Goal: Ask a question: Seek information or help from site administrators or community

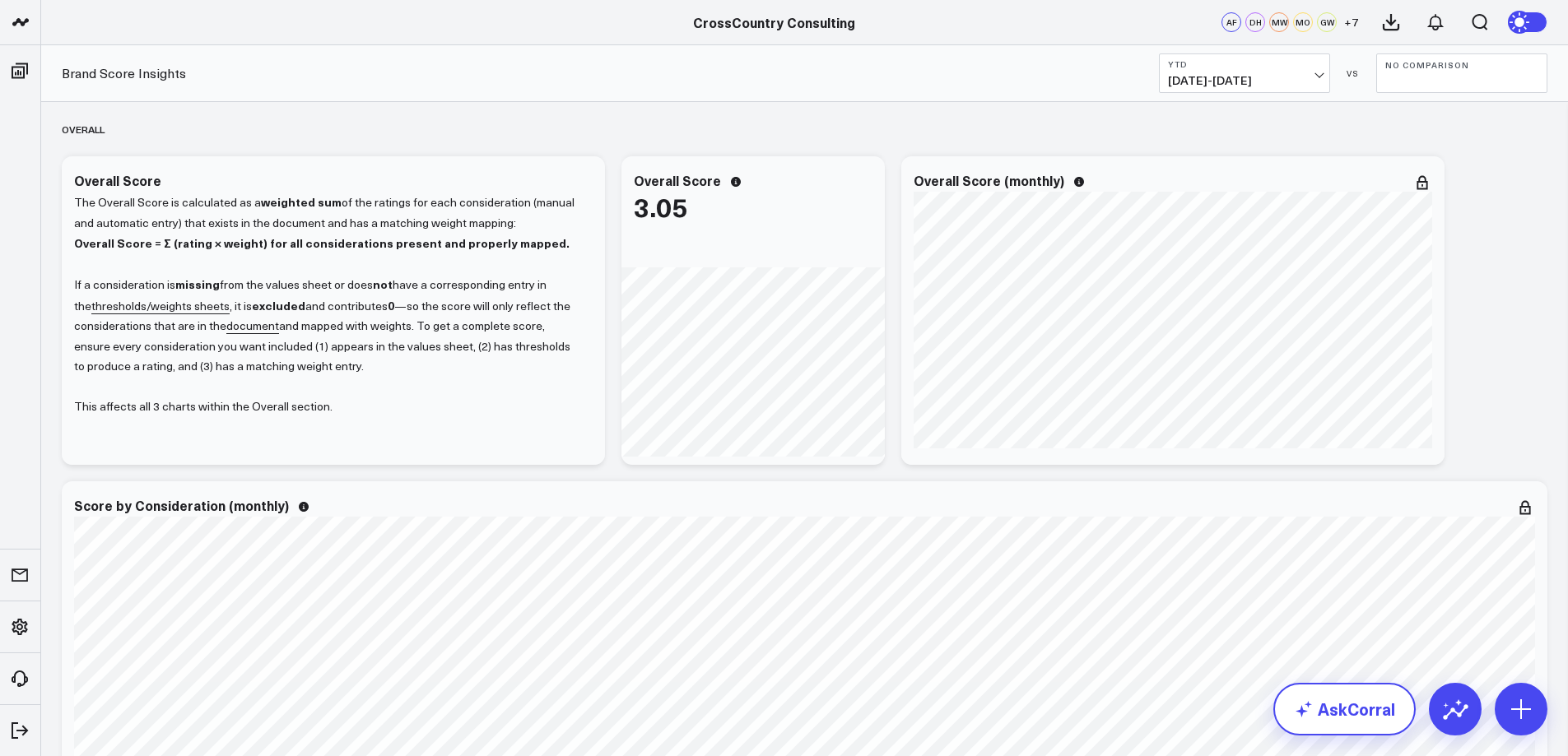
click at [1333, 707] on link "AskCorral" at bounding box center [1344, 709] width 142 height 53
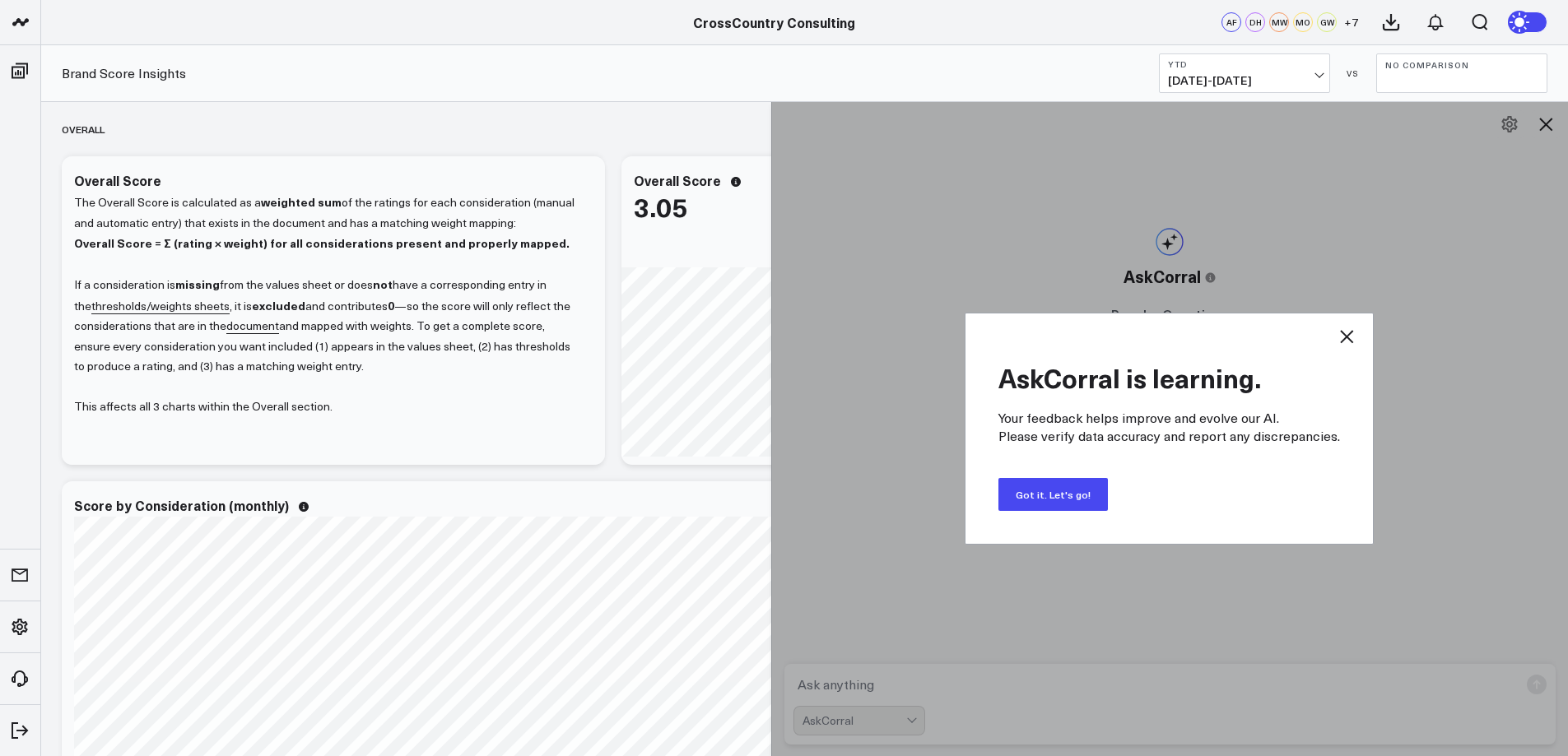
click at [1037, 484] on button "Got it. Let's go!" at bounding box center [1053, 494] width 110 height 33
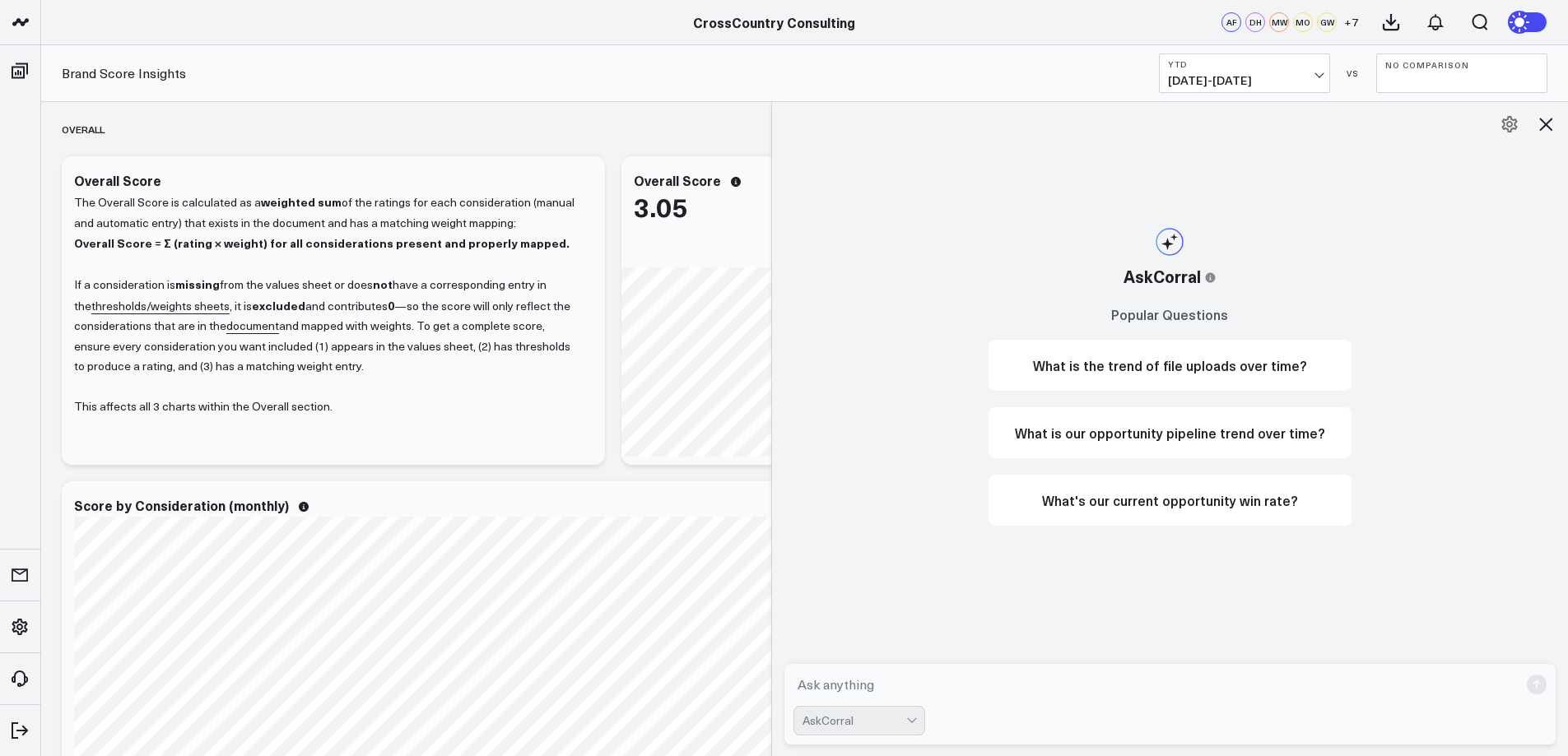
click at [882, 678] on textarea at bounding box center [1157, 684] width 726 height 30
click at [1025, 684] on textarea "what is the primary cause of the drop from July to August?" at bounding box center [1157, 684] width 726 height 30
click at [1024, 684] on textarea "what is the primary cause of the drop from July to August?" at bounding box center [1157, 684] width 726 height 30
type textarea "what is the primary cause of the drop in score from July to August?"
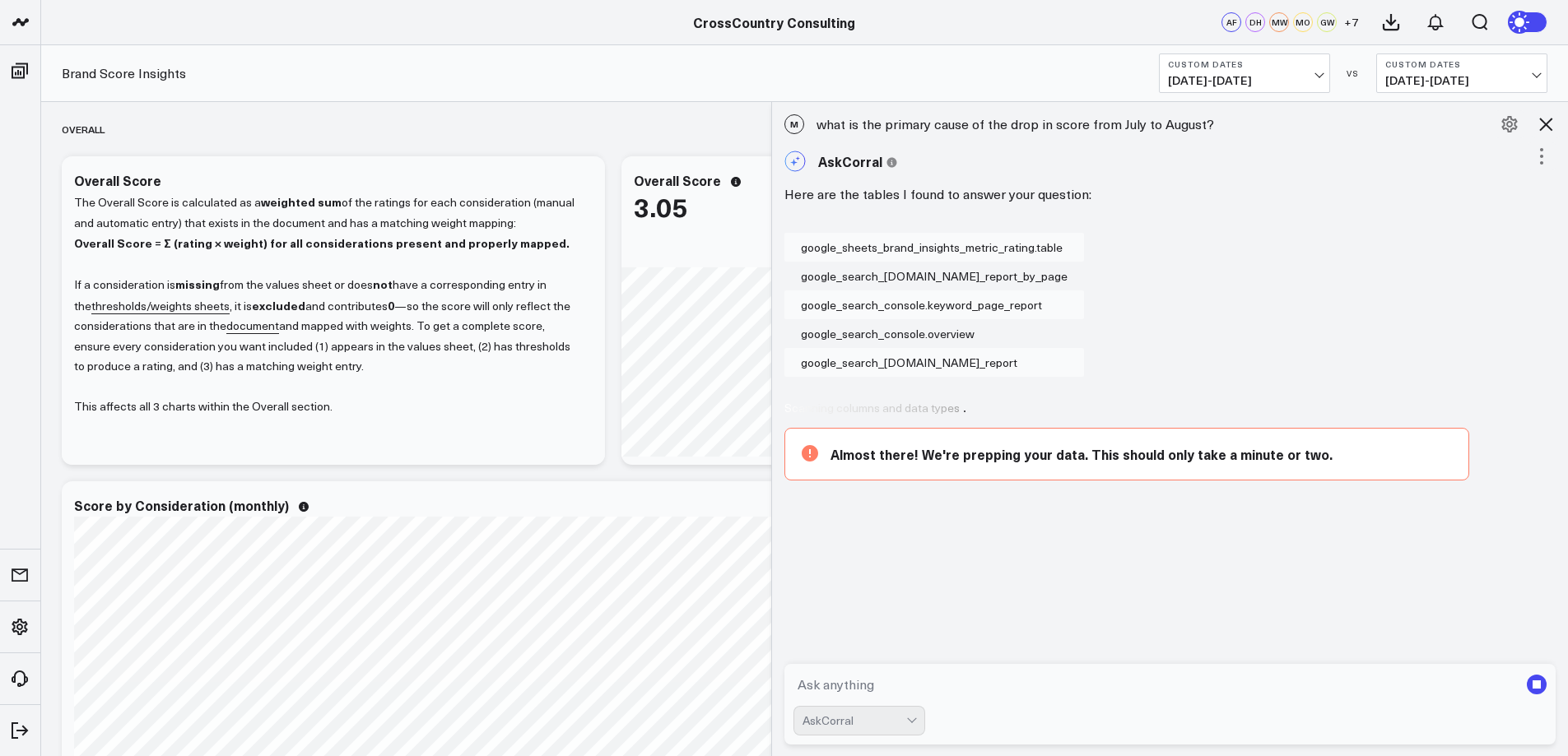
scroll to position [88, 0]
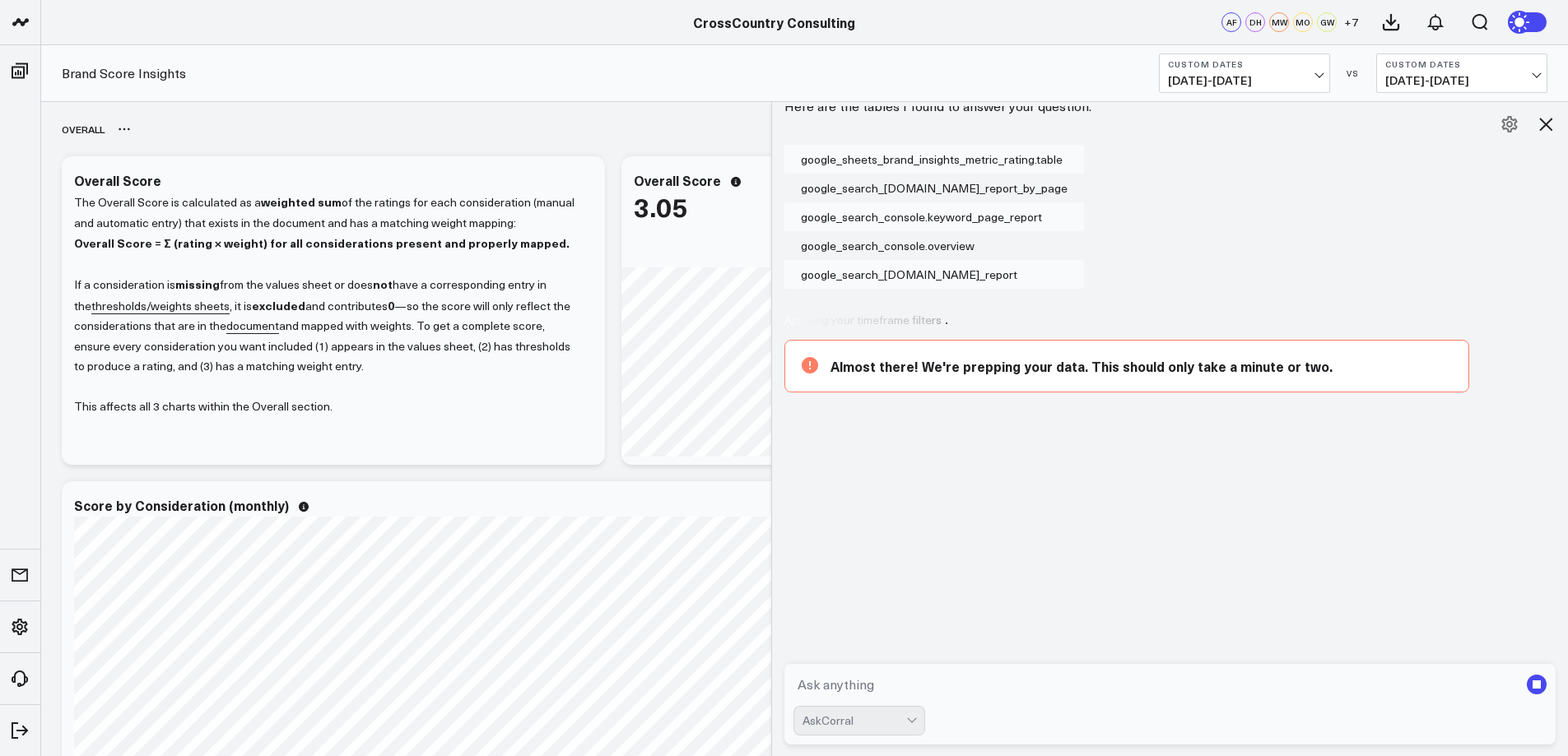
click at [690, 141] on div "Overall" at bounding box center [804, 129] width 1485 height 37
click at [1545, 123] on icon at bounding box center [1545, 123] width 13 height 13
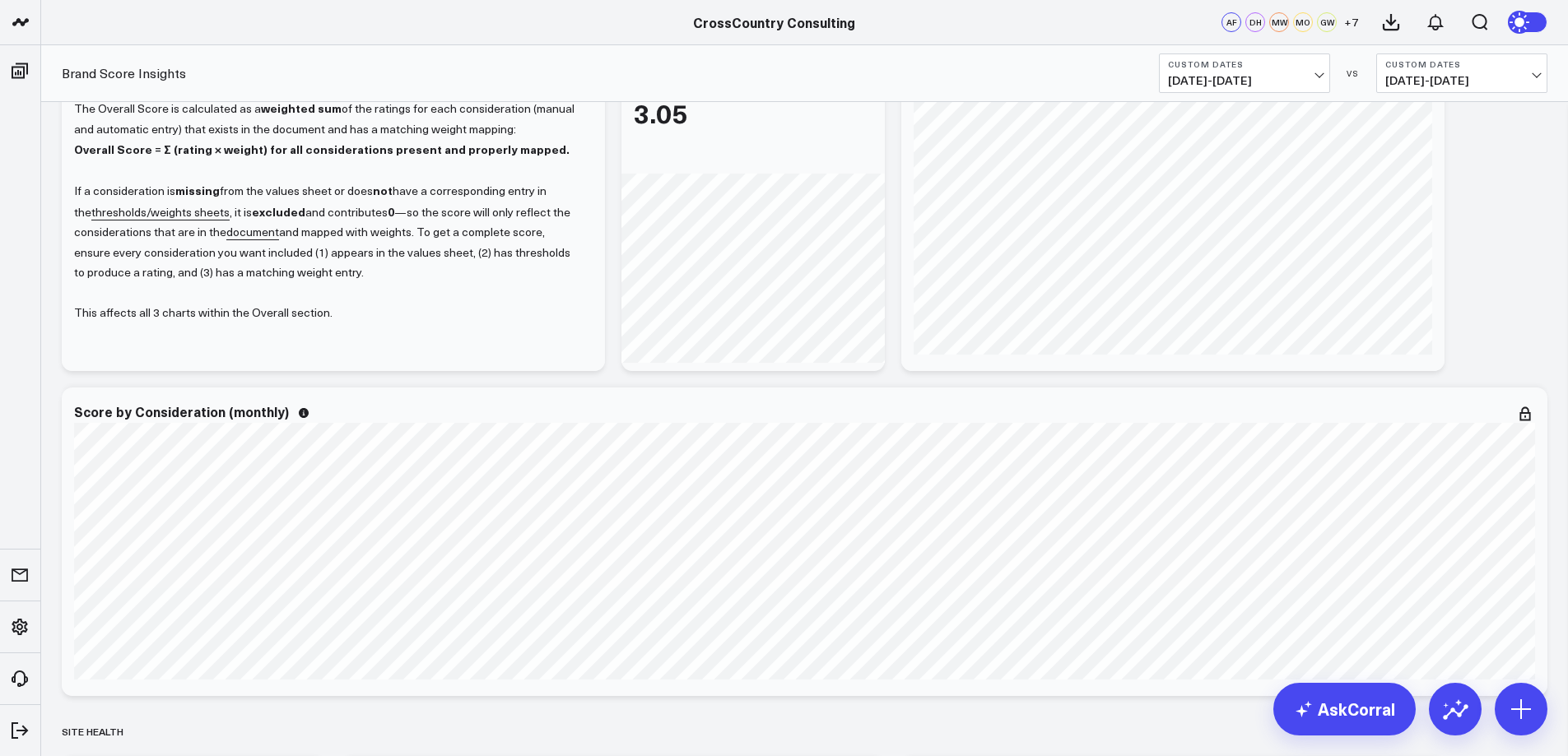
scroll to position [0, 0]
